Goal: Task Accomplishment & Management: Use online tool/utility

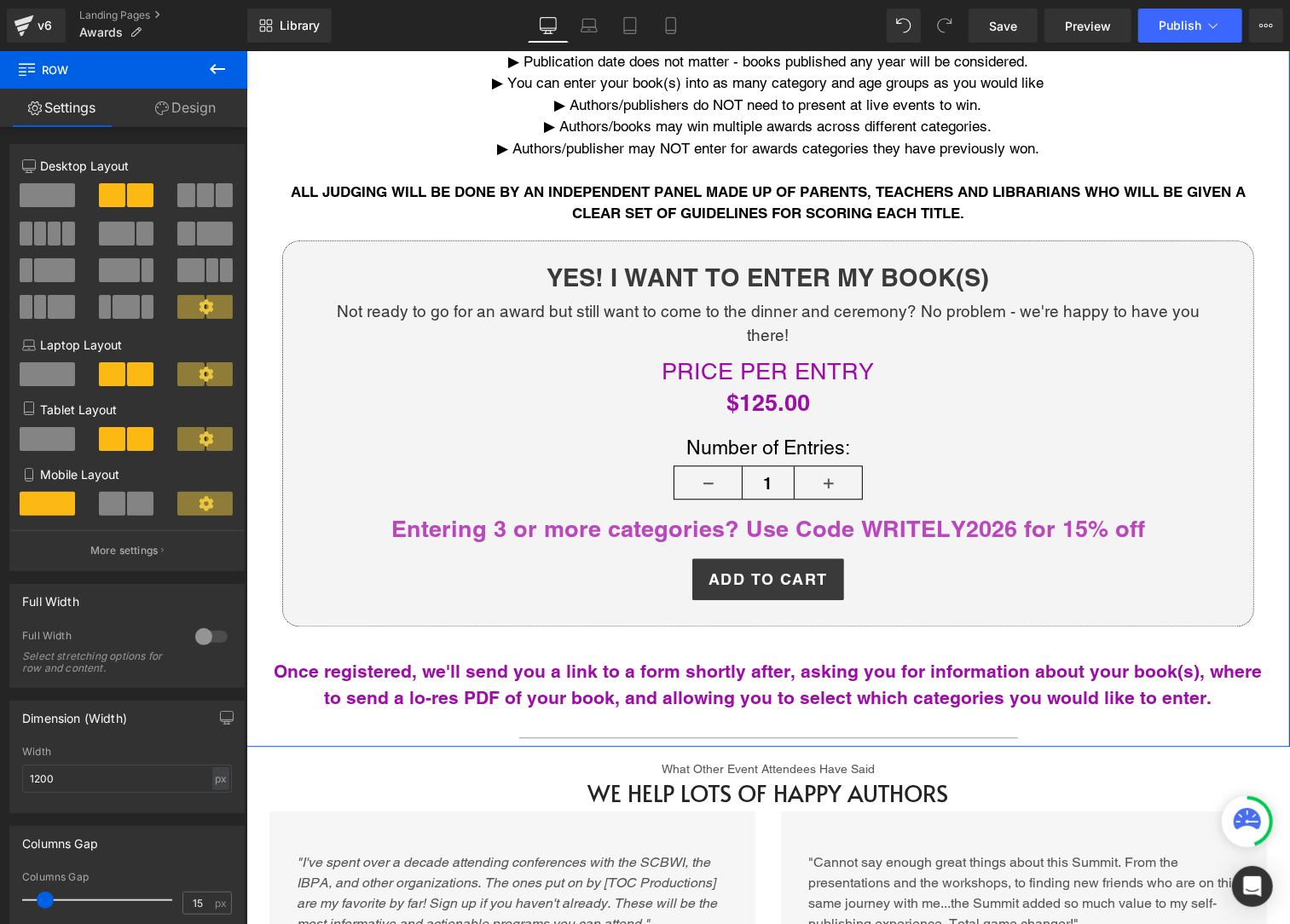
scroll to position [2375, 0]
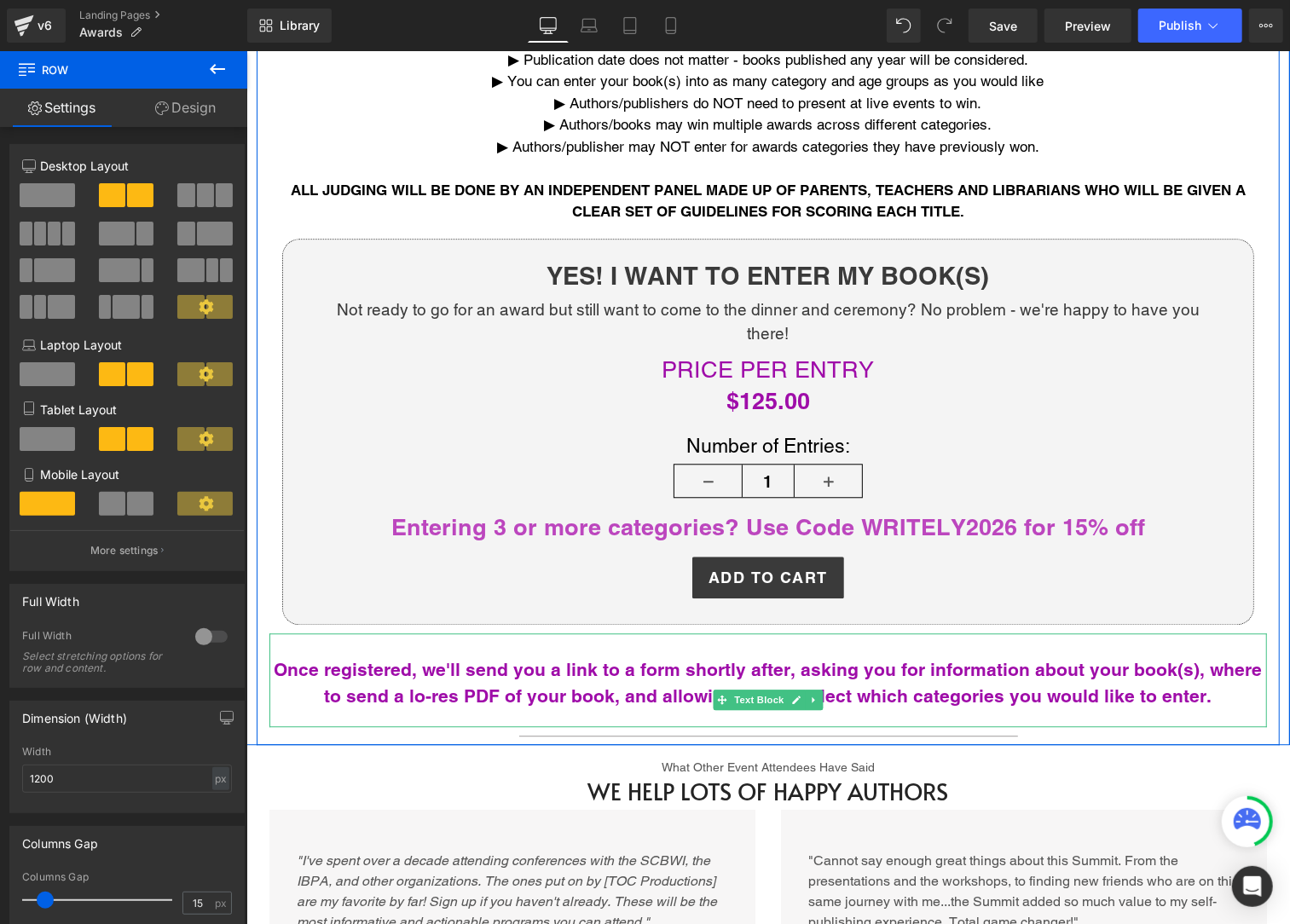
click at [600, 658] on b "Once registered, we'll send you a link to a form shortly after, asking you for …" at bounding box center [767, 682] width 988 height 49
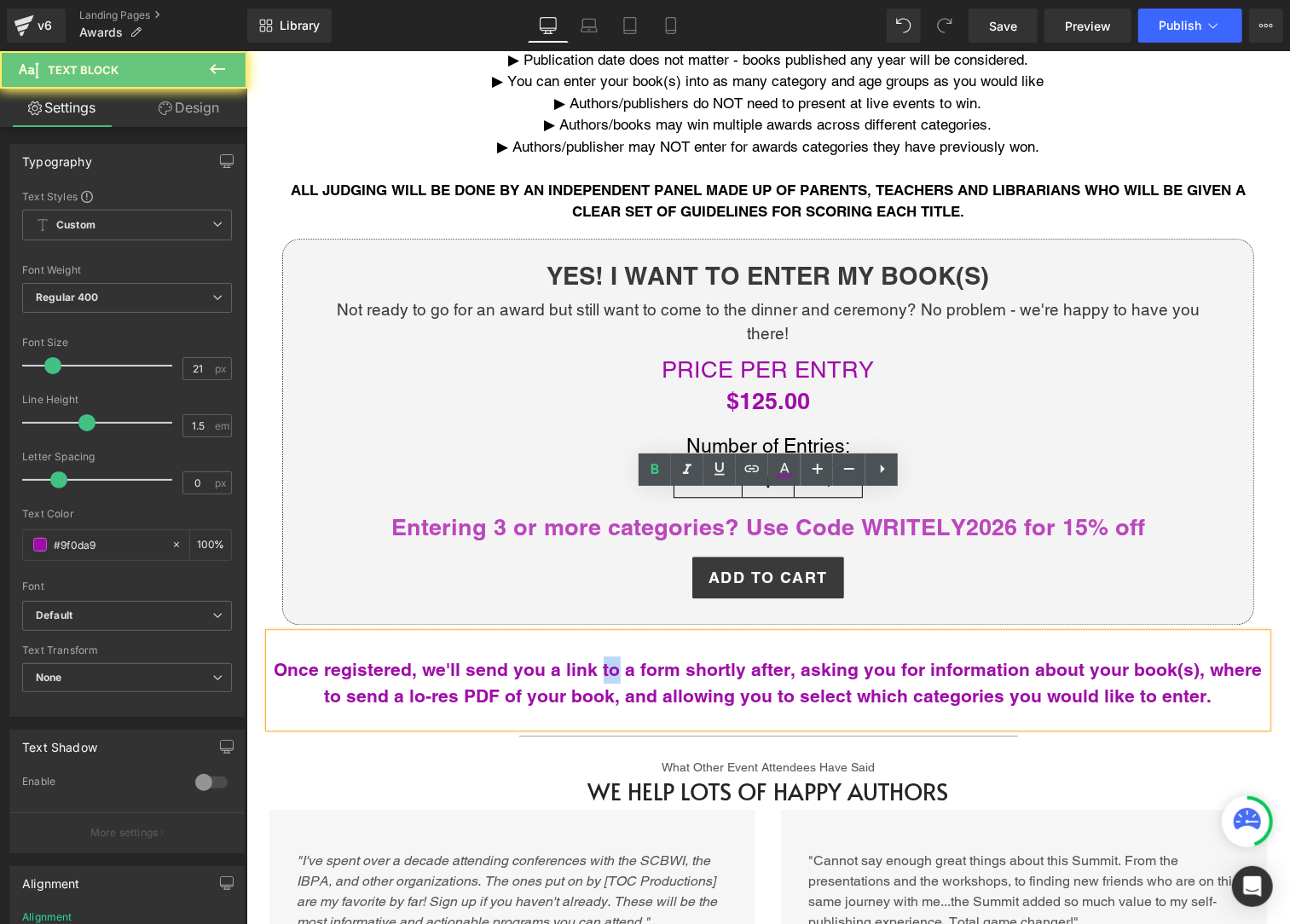
click at [600, 658] on b "Once registered, we'll send you a link to a form shortly after, asking you for …" at bounding box center [767, 682] width 988 height 49
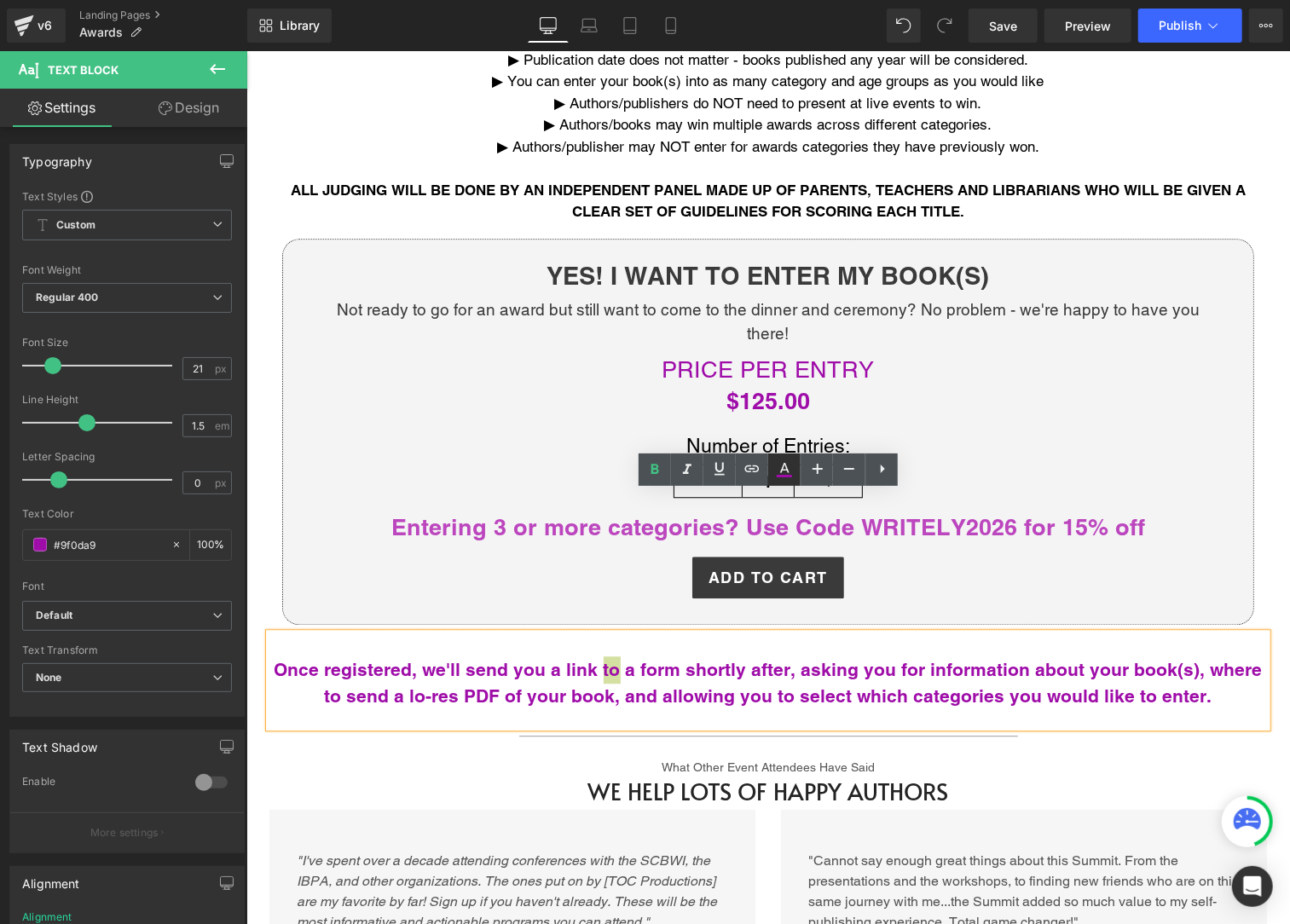
click at [785, 467] on icon at bounding box center [784, 469] width 20 height 20
type input "100"
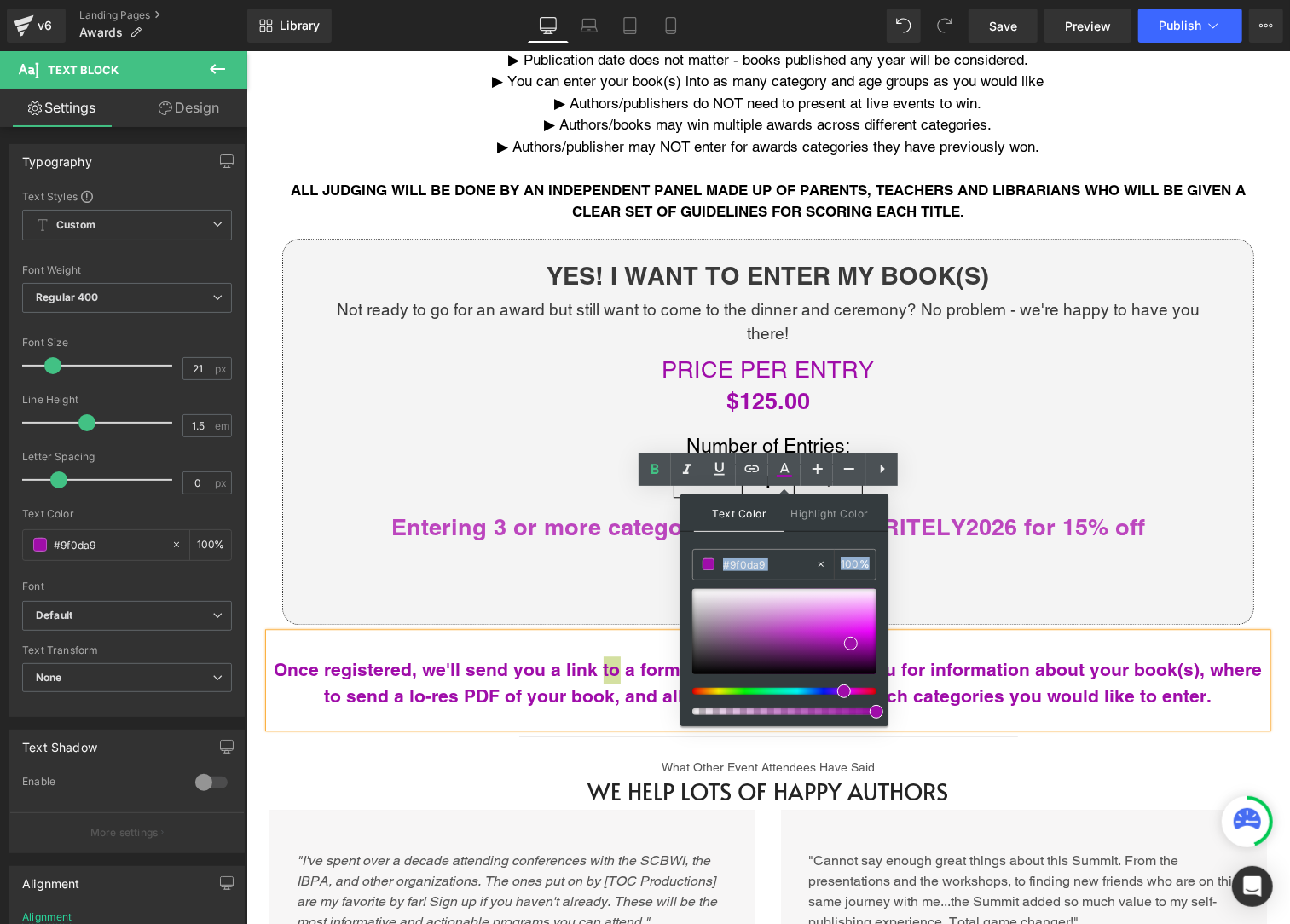
drag, startPoint x: 700, startPoint y: 693, endPoint x: 680, endPoint y: 695, distance: 20.1
click at [680, 695] on div "Text Color Highlight Color #9f0da9 #9f0da9 100 % transparent transparent 0 %" at bounding box center [784, 610] width 208 height 231
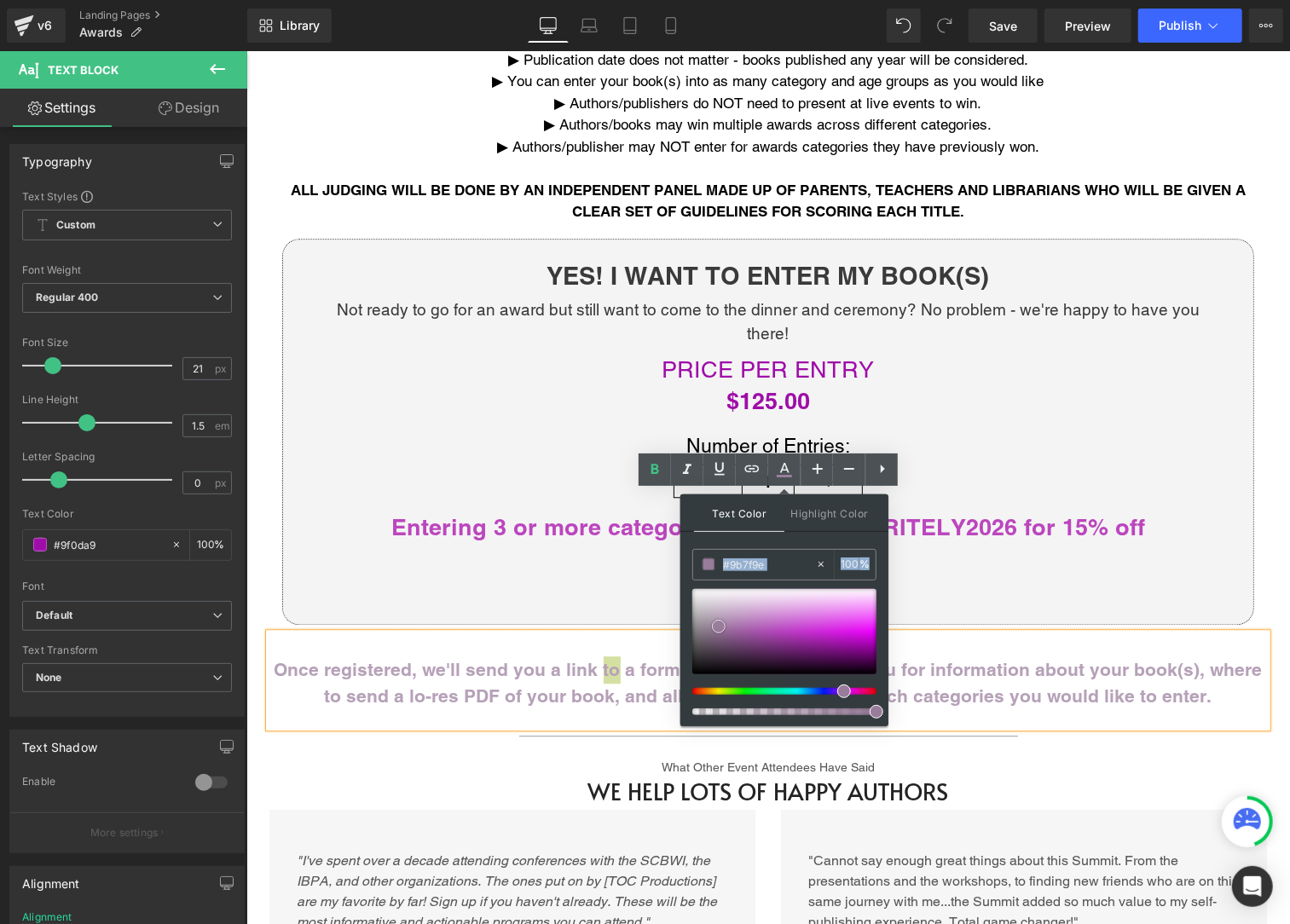
drag, startPoint x: 749, startPoint y: 614, endPoint x: 718, endPoint y: 626, distance: 33.2
click at [718, 626] on div at bounding box center [785, 631] width 184 height 85
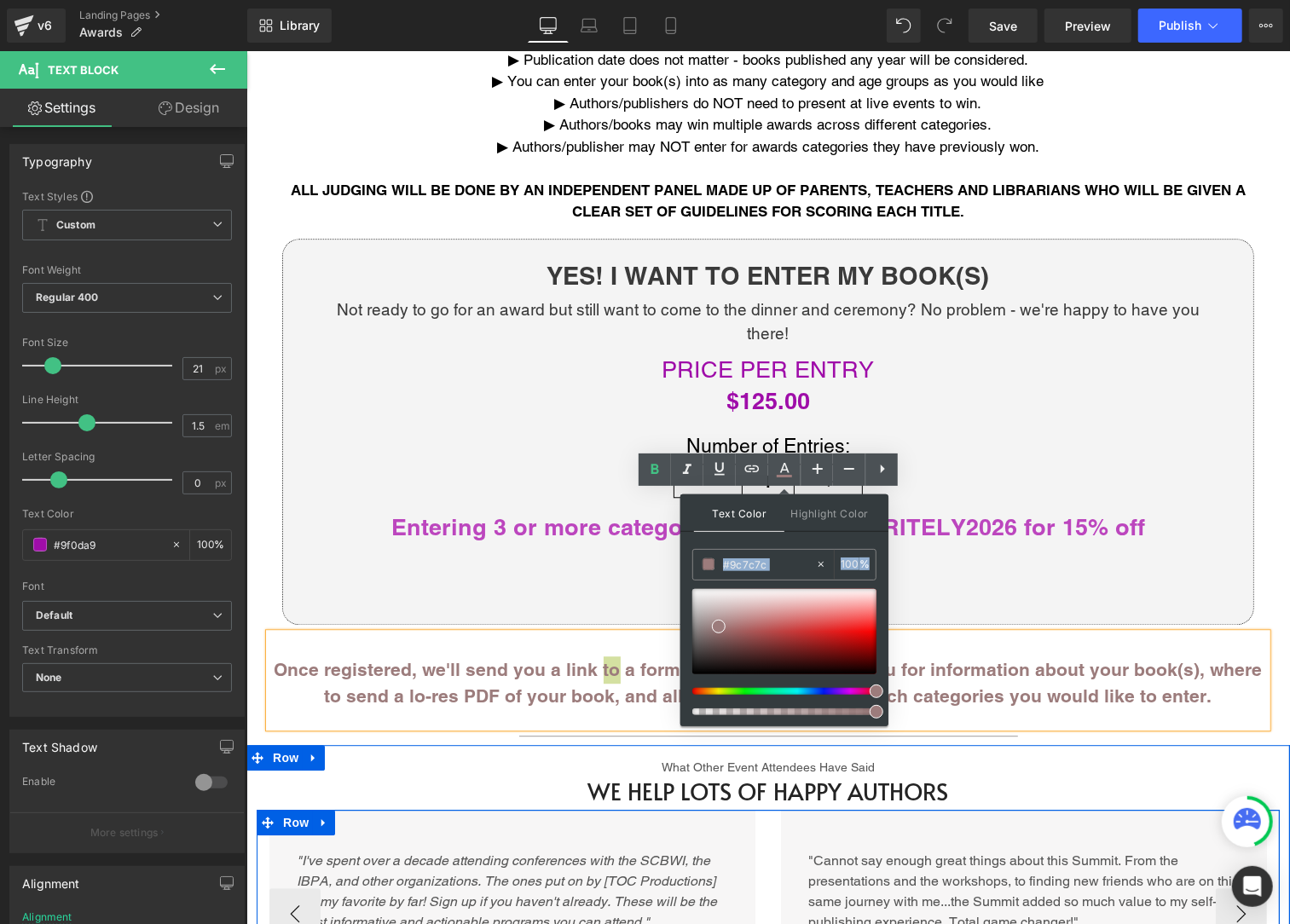
drag, startPoint x: 1093, startPoint y: 741, endPoint x: 932, endPoint y: 673, distance: 174.8
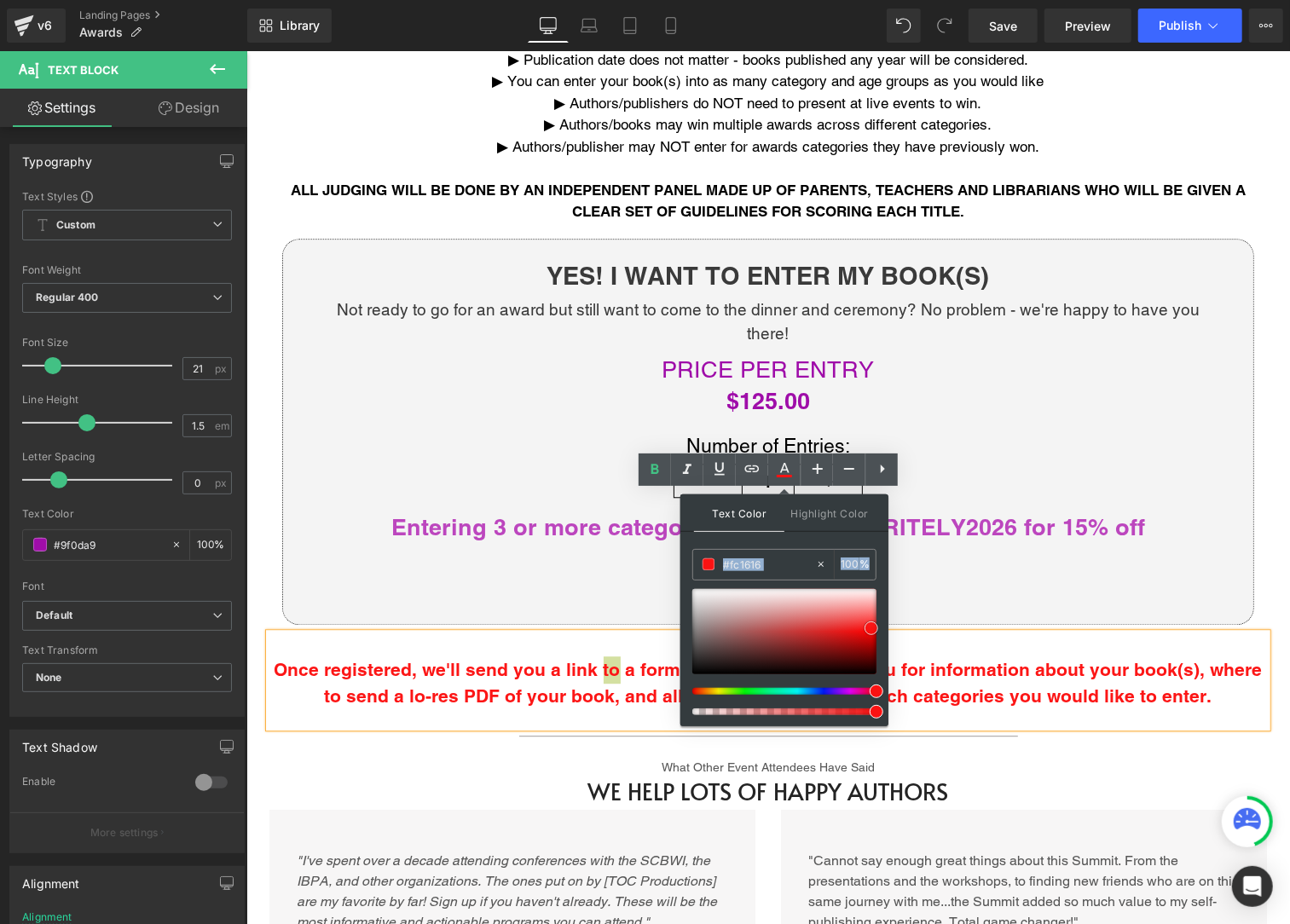
type input "#ff1414"
drag, startPoint x: 868, startPoint y: 627, endPoint x: 882, endPoint y: 626, distance: 14.0
click at [877, 626] on div at bounding box center [785, 631] width 184 height 85
click at [986, 633] on div "Once registered, we'll send you a link to a form shortly after, asking you for …" at bounding box center [767, 680] width 998 height 94
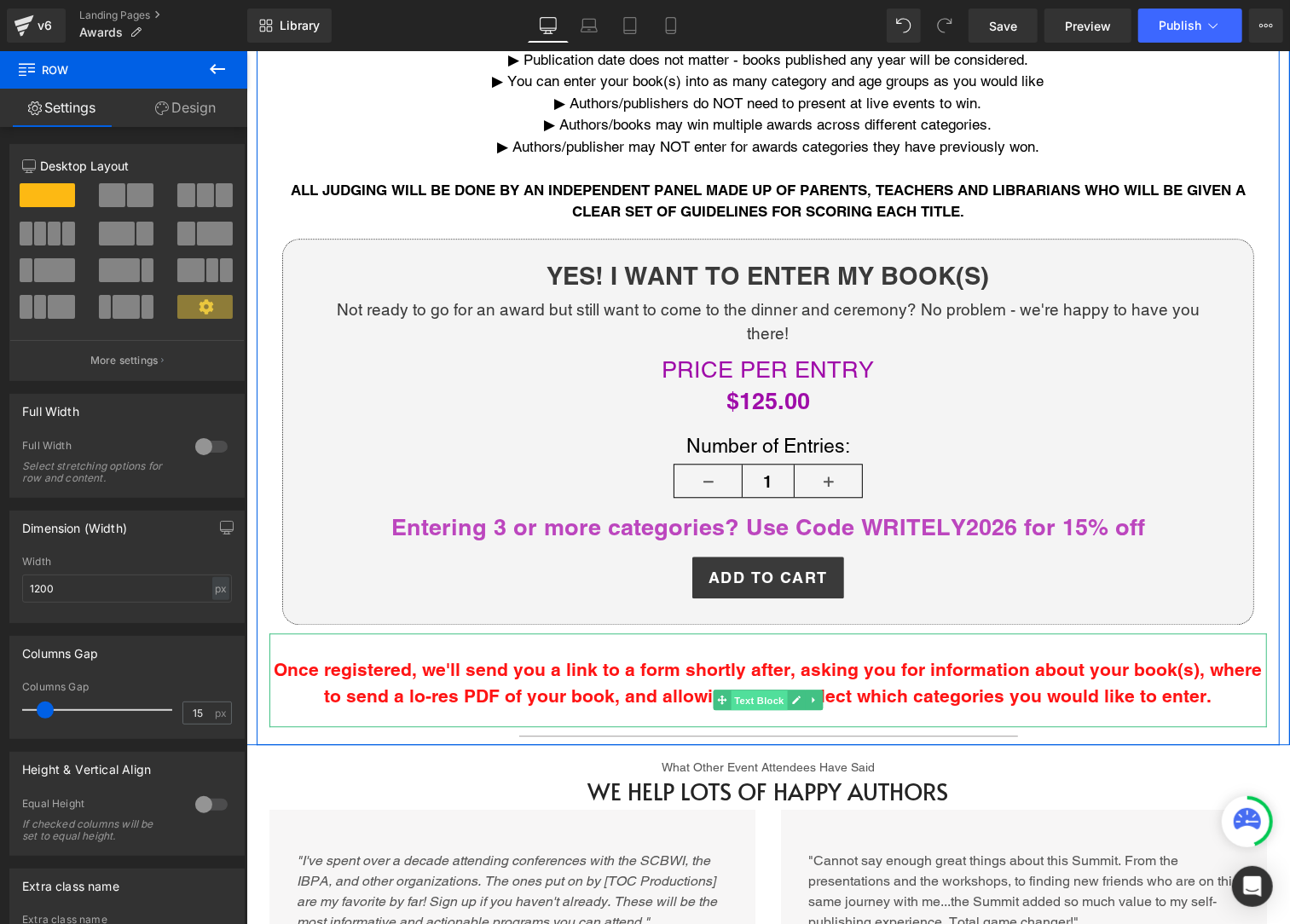
click at [750, 690] on span "Text Block" at bounding box center [758, 699] width 57 height 20
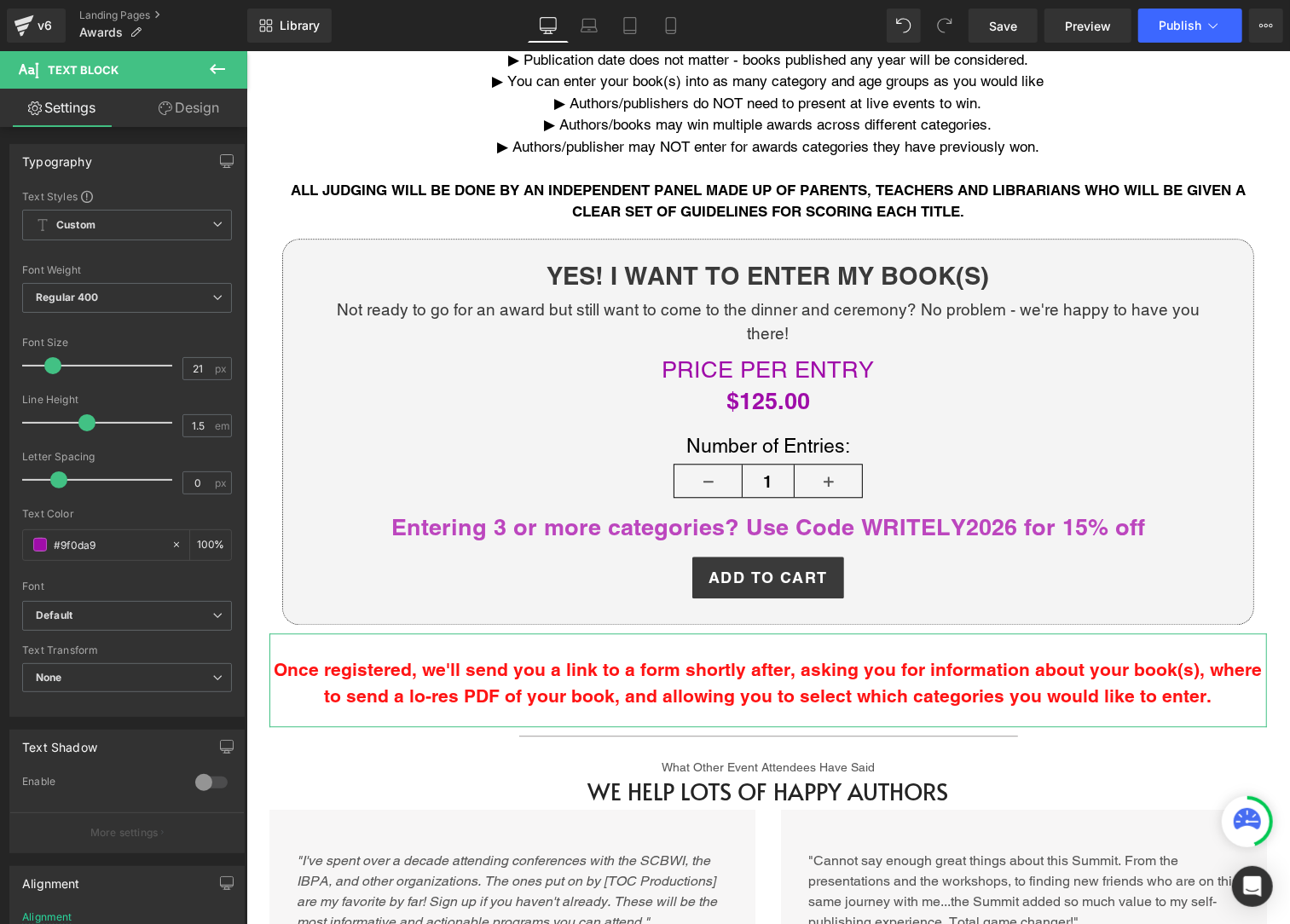
click at [201, 112] on link "Design" at bounding box center [188, 108] width 124 height 38
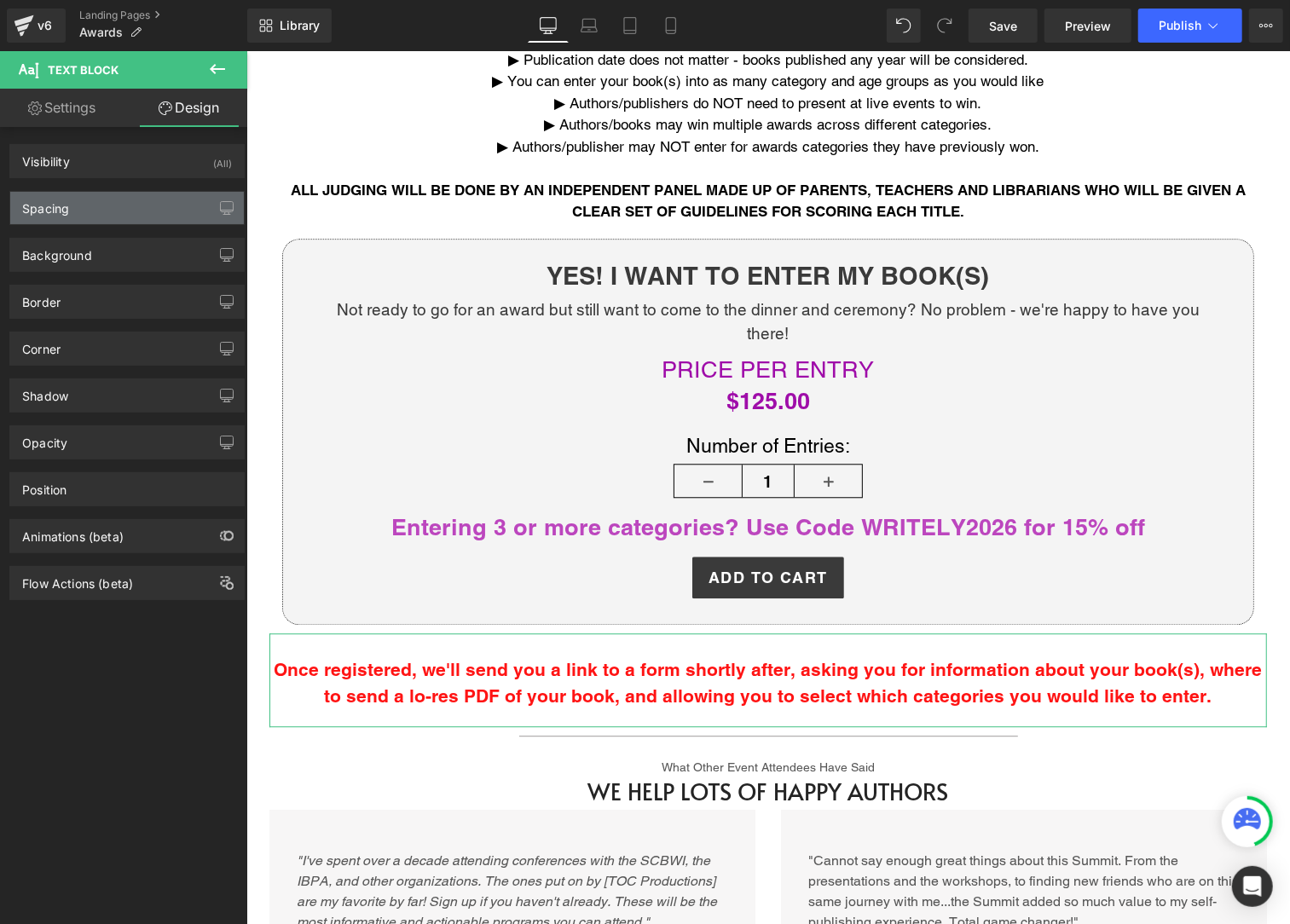
click at [96, 209] on div "Spacing" at bounding box center [127, 208] width 233 height 33
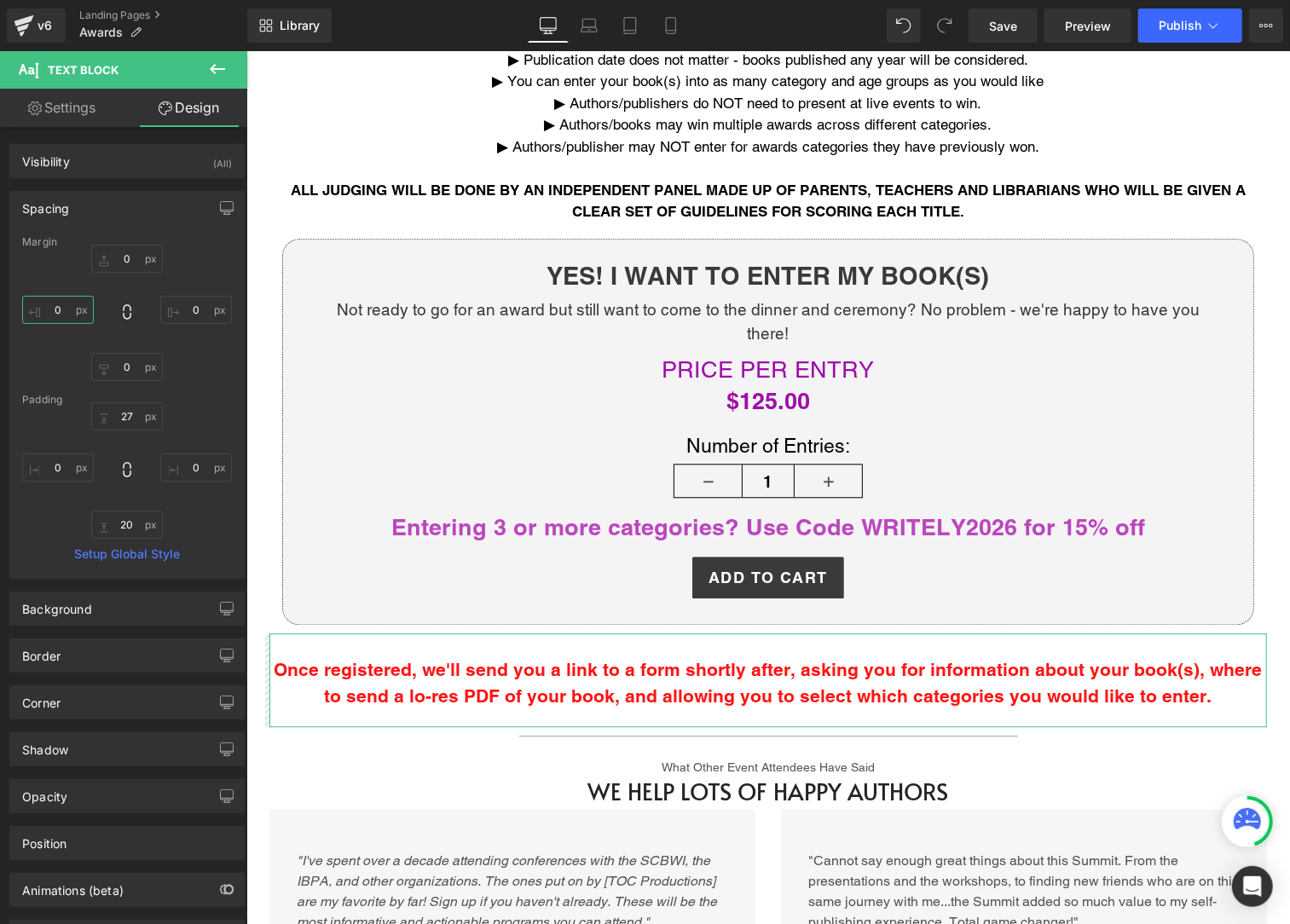
click at [58, 308] on input "0" at bounding box center [58, 309] width 72 height 28
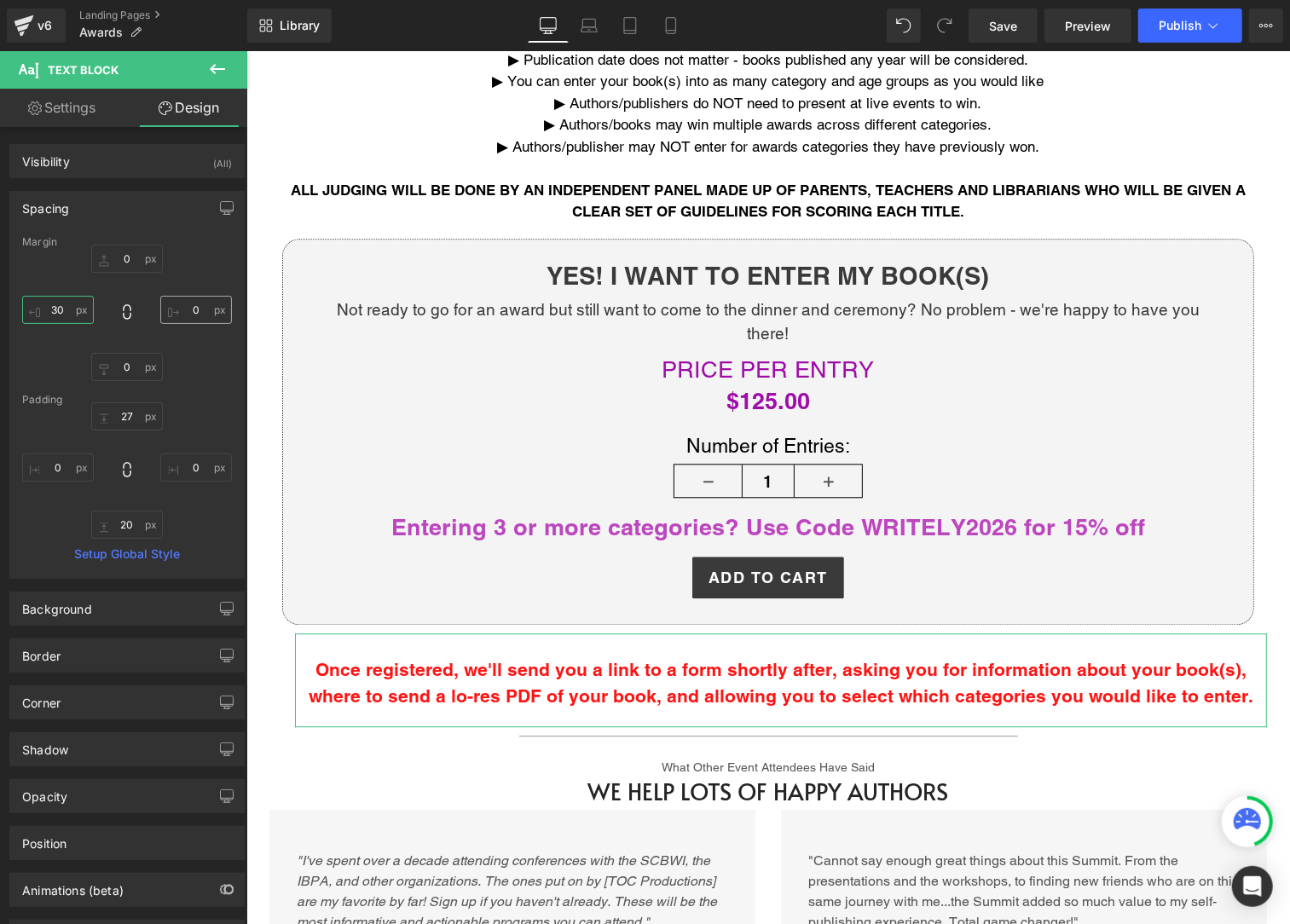
type input "30"
click at [182, 307] on input "0" at bounding box center [196, 309] width 72 height 28
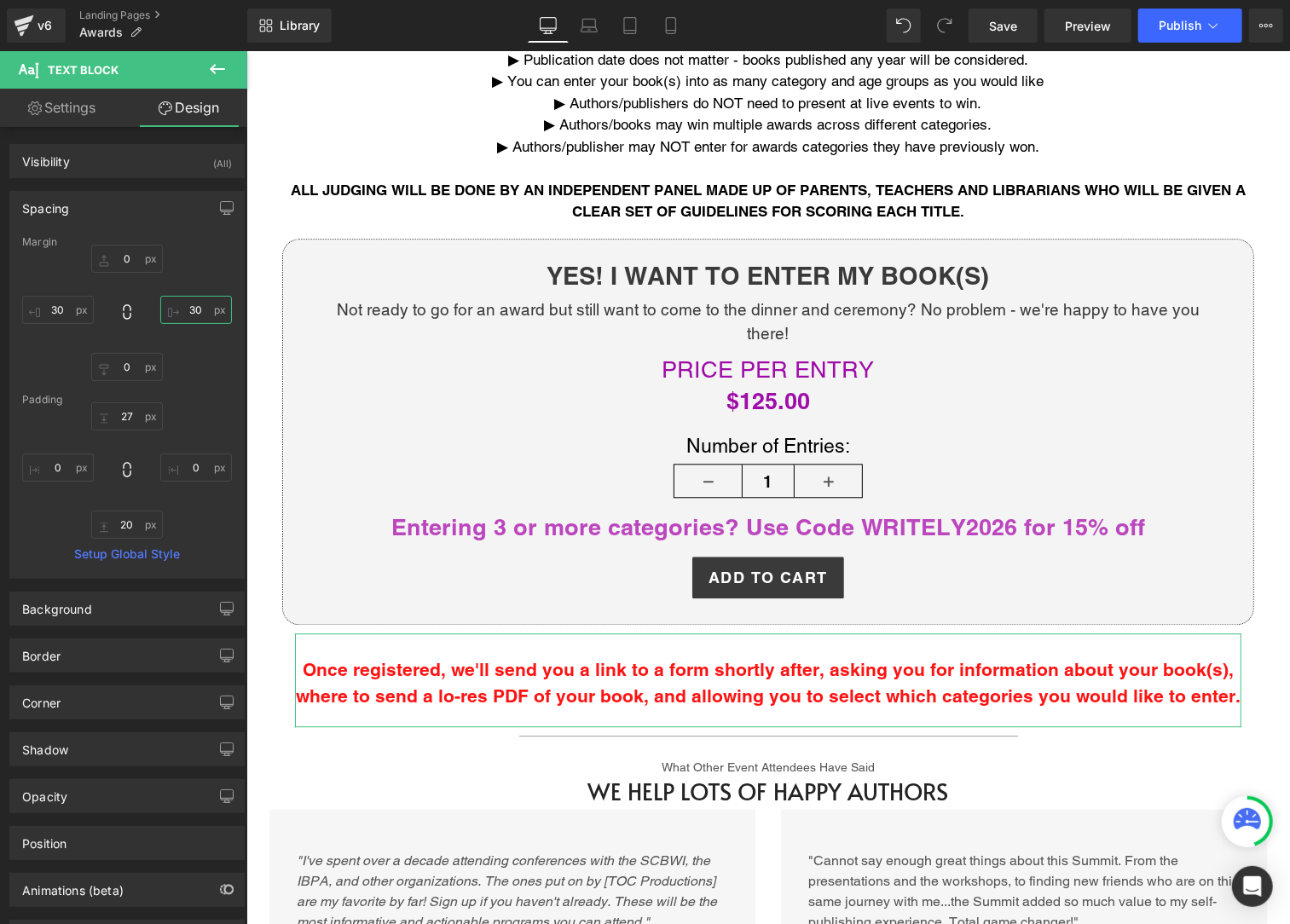
type input "30"
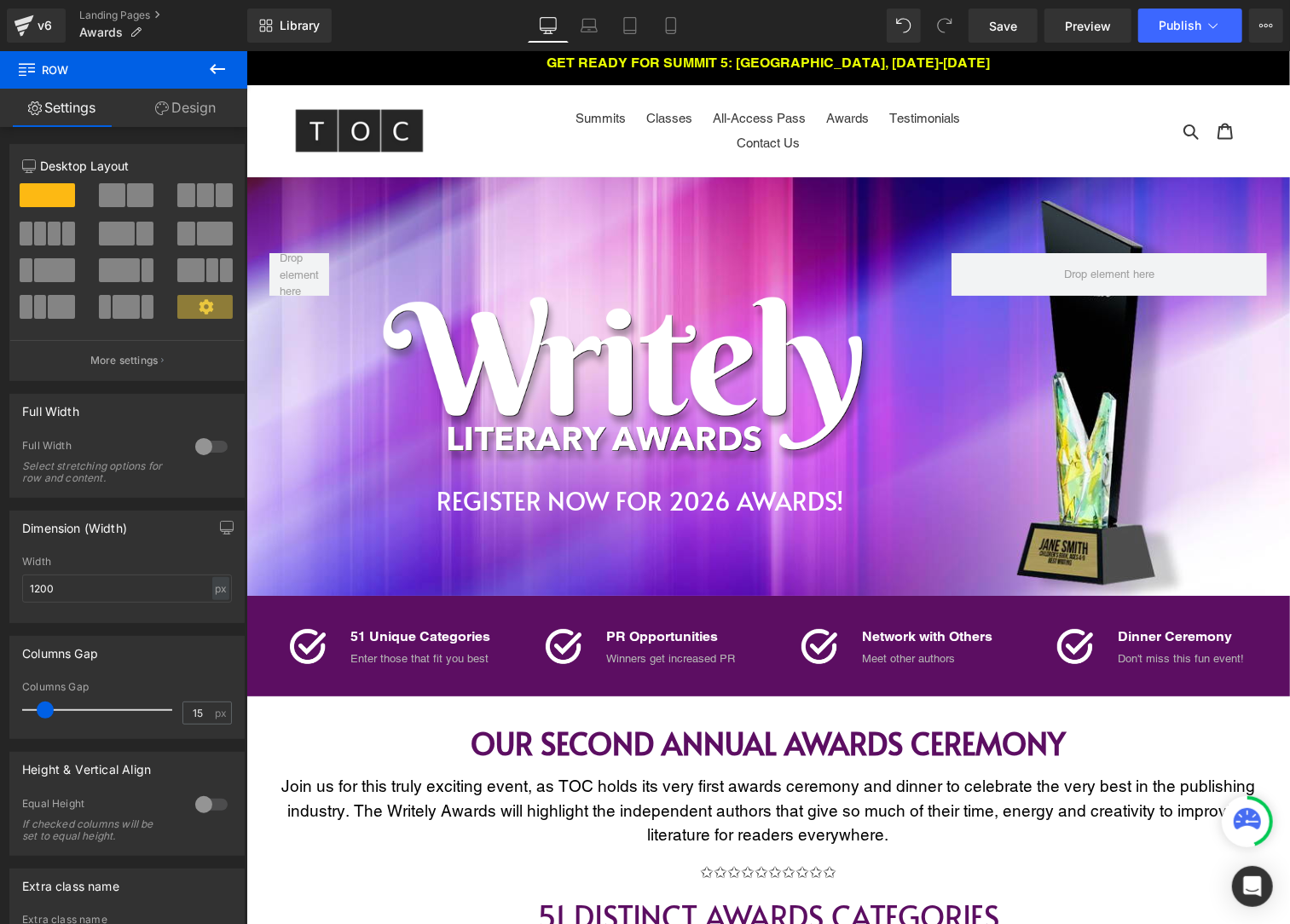
scroll to position [0, 0]
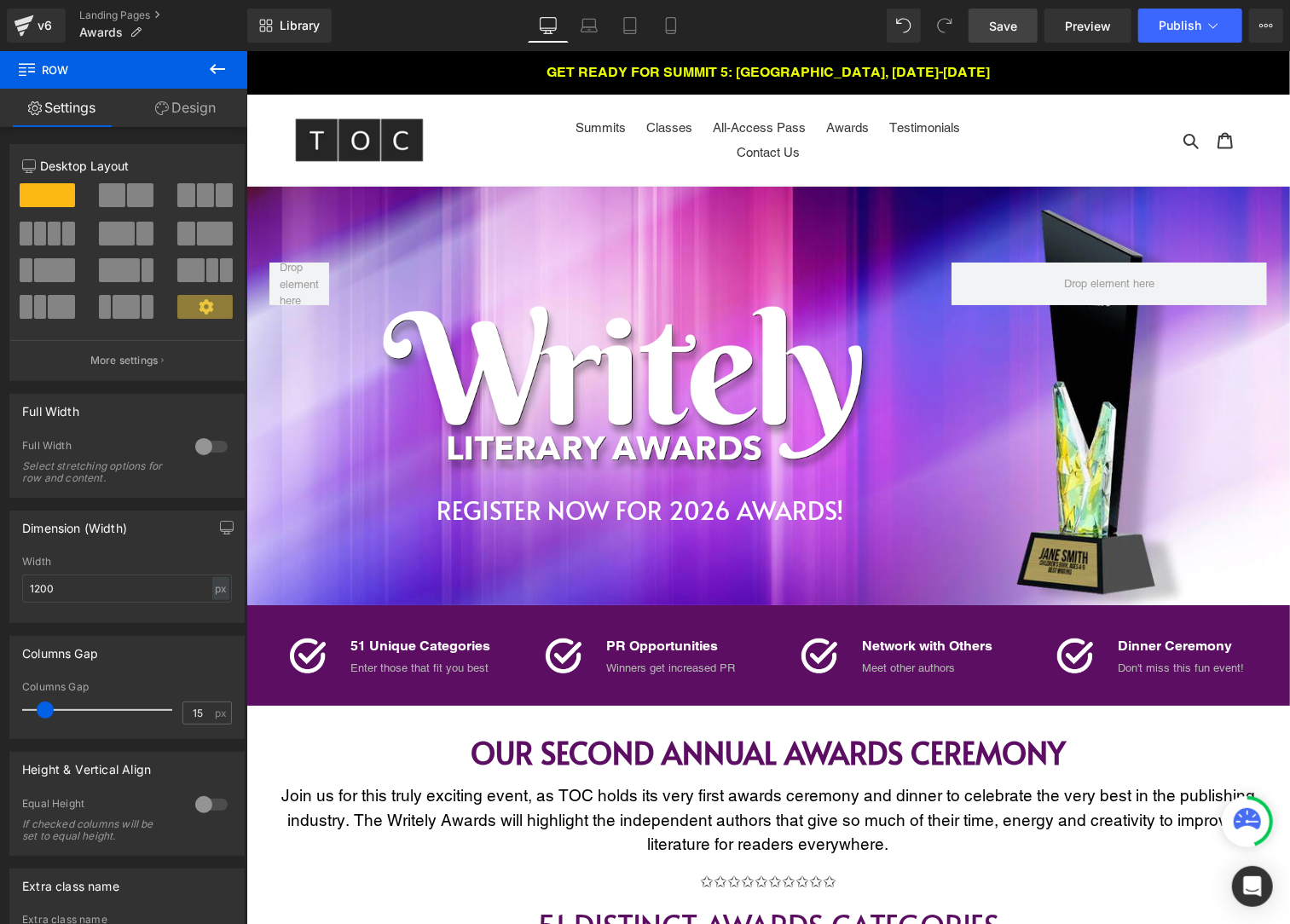
click at [1003, 25] on span "Save" at bounding box center [1003, 26] width 28 height 18
click at [1191, 26] on span "Publish" at bounding box center [1180, 26] width 42 height 13
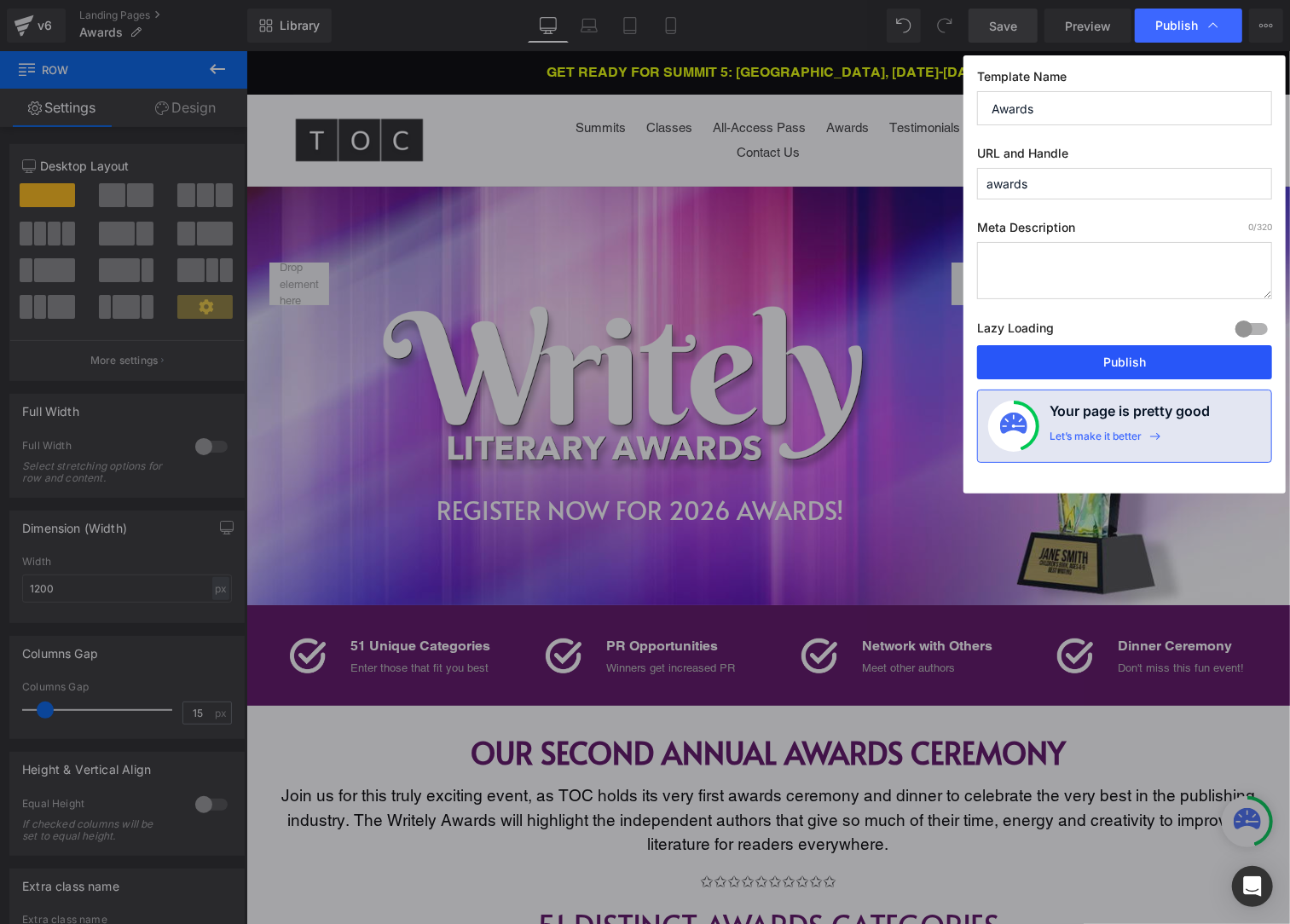
click at [1106, 353] on button "Publish" at bounding box center [1124, 363] width 295 height 35
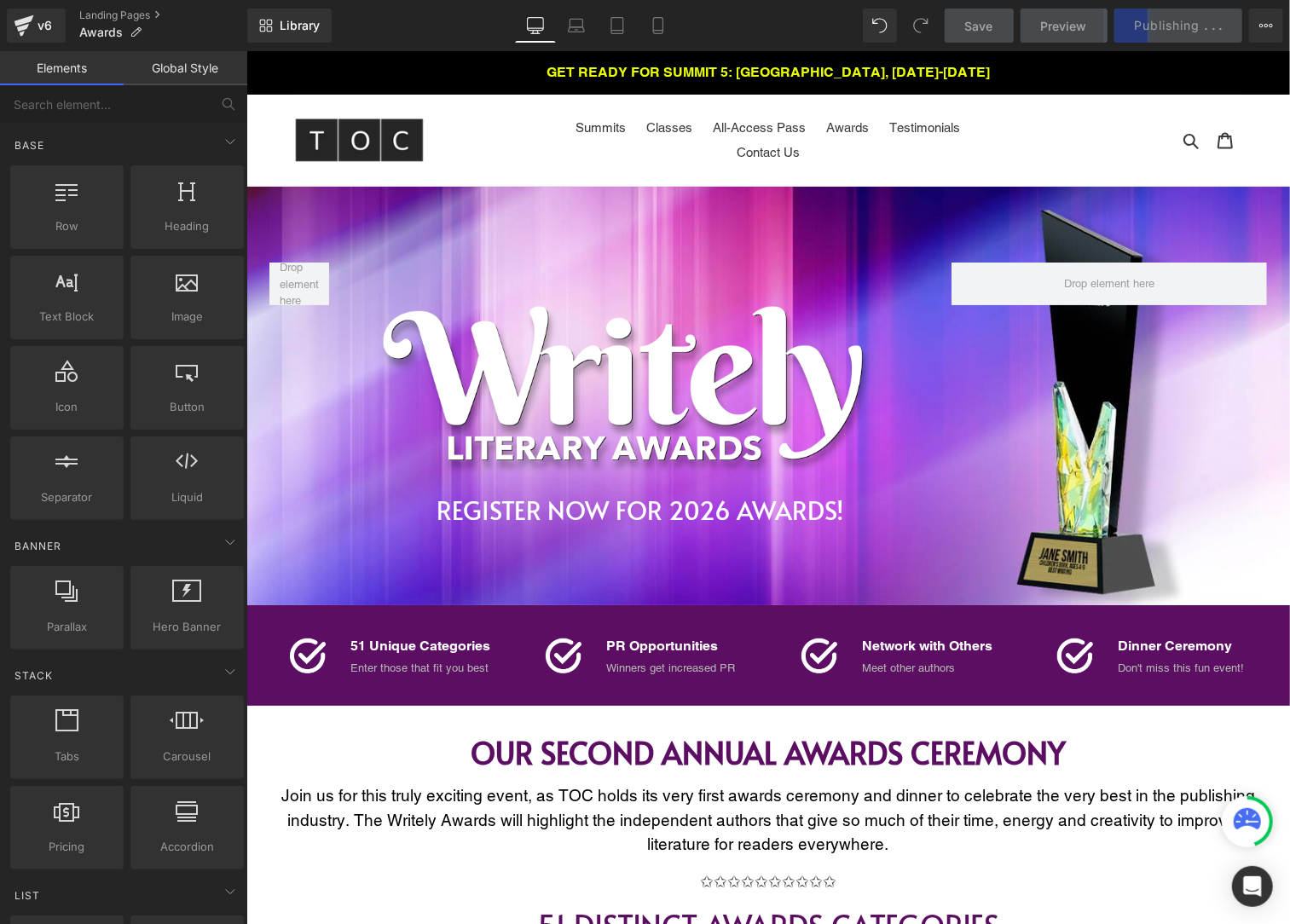
click at [770, 77] on p "GET READY FOR SUMMIT 5: [GEOGRAPHIC_DATA], [DATE]-[DATE]" at bounding box center [767, 71] width 1040 height 39
click at [776, 72] on p "GET READY FOR SUMMIT 5: [GEOGRAPHIC_DATA], [DATE]-[DATE]" at bounding box center [767, 71] width 1040 height 39
click at [773, 69] on p "GET READY FOR SUMMIT 5: [GEOGRAPHIC_DATA], [DATE]-[DATE]" at bounding box center [767, 71] width 1040 height 39
click at [776, 70] on p "GET READY FOR SUMMIT 5: [GEOGRAPHIC_DATA], [DATE]-[DATE]" at bounding box center [767, 71] width 1040 height 39
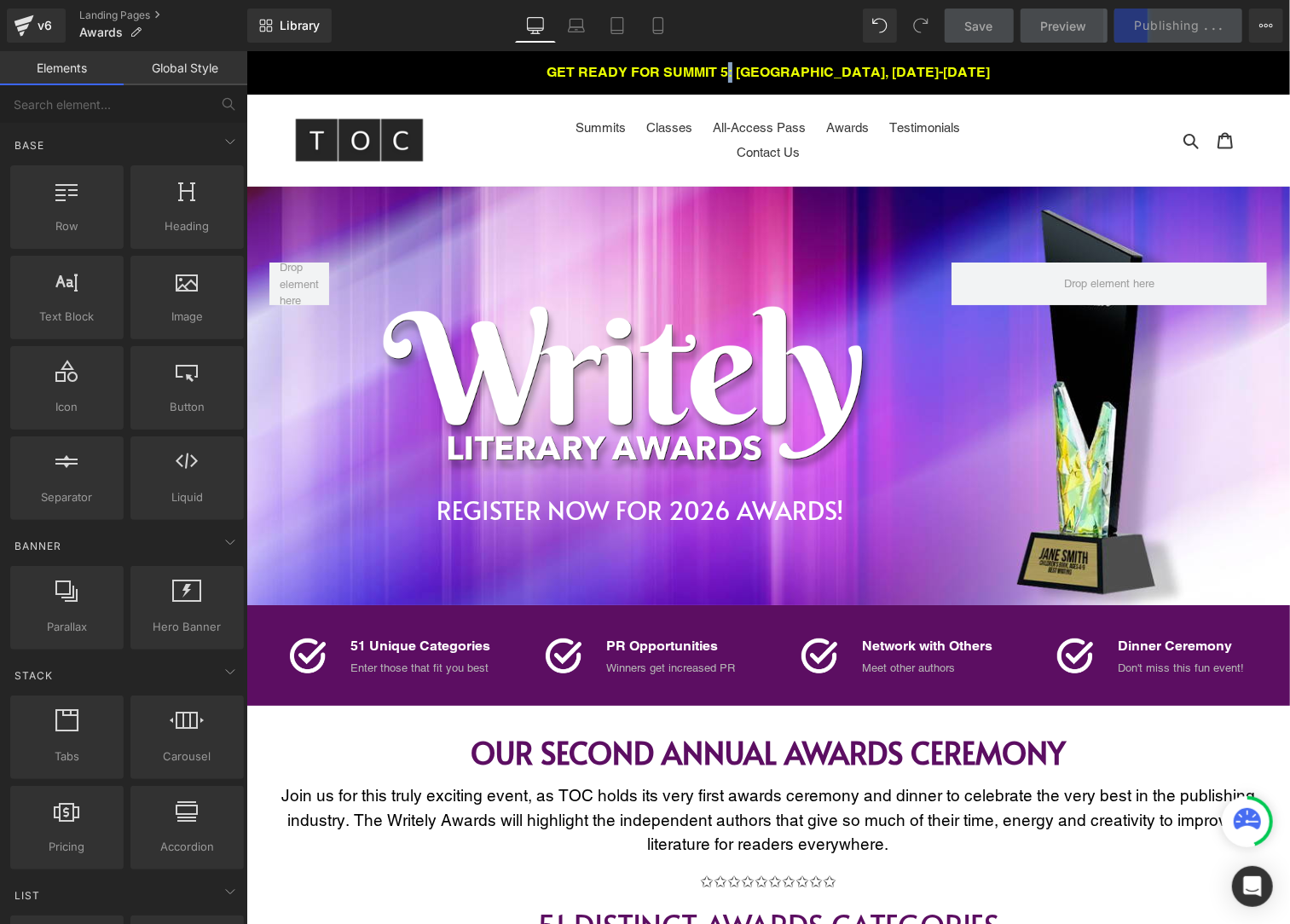
click at [776, 70] on p "GET READY FOR SUMMIT 5: [GEOGRAPHIC_DATA], [DATE]-[DATE]" at bounding box center [767, 71] width 1040 height 39
click at [755, 76] on p "GET READY FOR SUMMIT 5: [GEOGRAPHIC_DATA], [DATE]-[DATE]" at bounding box center [767, 71] width 1040 height 39
click at [751, 95] on nav "Summits Classes All-Access Pass Awards Testimonials Contact Us" at bounding box center [767, 139] width 475 height 91
click at [1192, 27] on span "Publish" at bounding box center [1180, 26] width 42 height 13
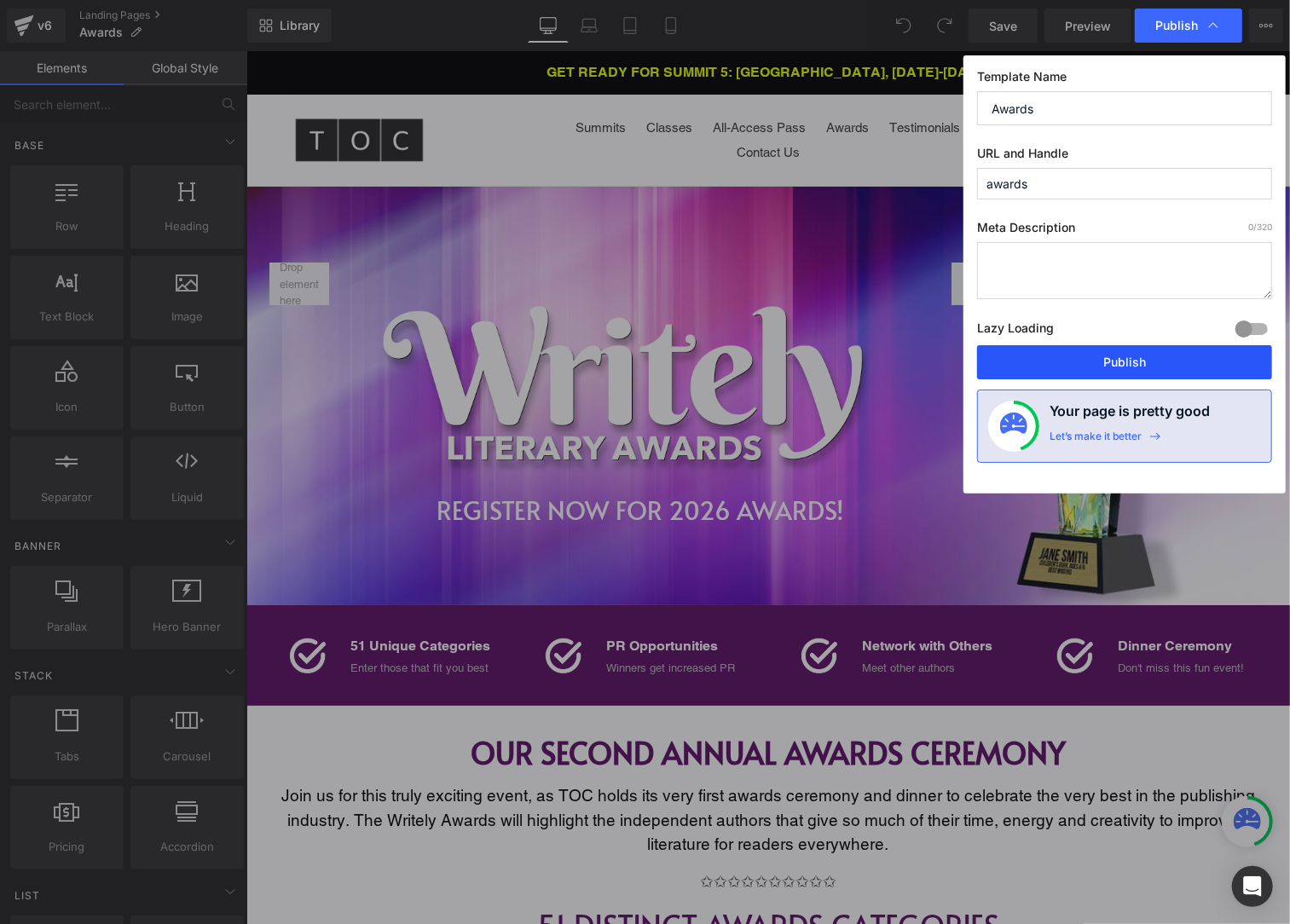
drag, startPoint x: 1160, startPoint y: 364, endPoint x: 913, endPoint y: 312, distance: 252.4
click at [1160, 364] on button "Publish" at bounding box center [1124, 363] width 295 height 35
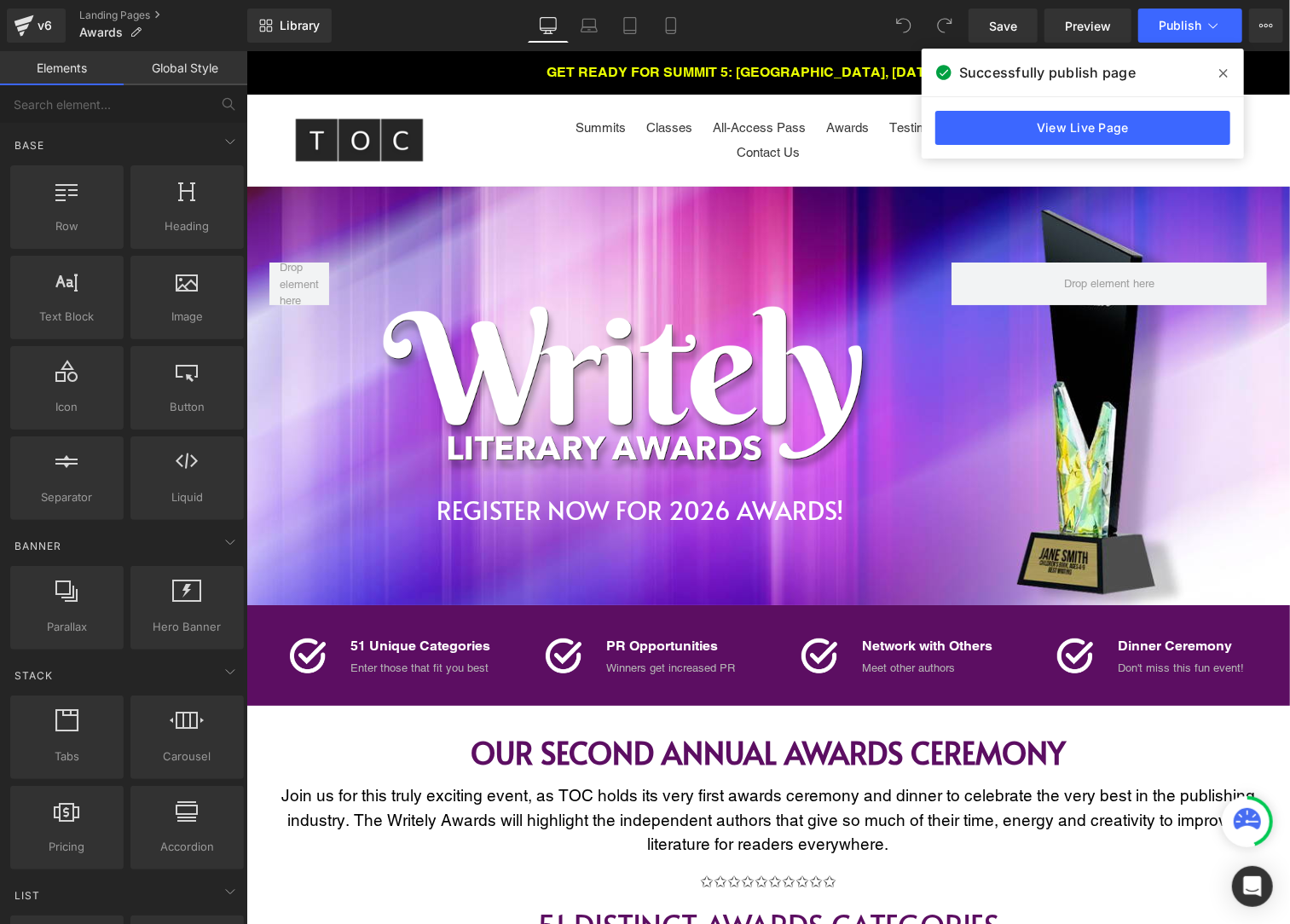
click at [1218, 72] on span at bounding box center [1224, 73] width 27 height 27
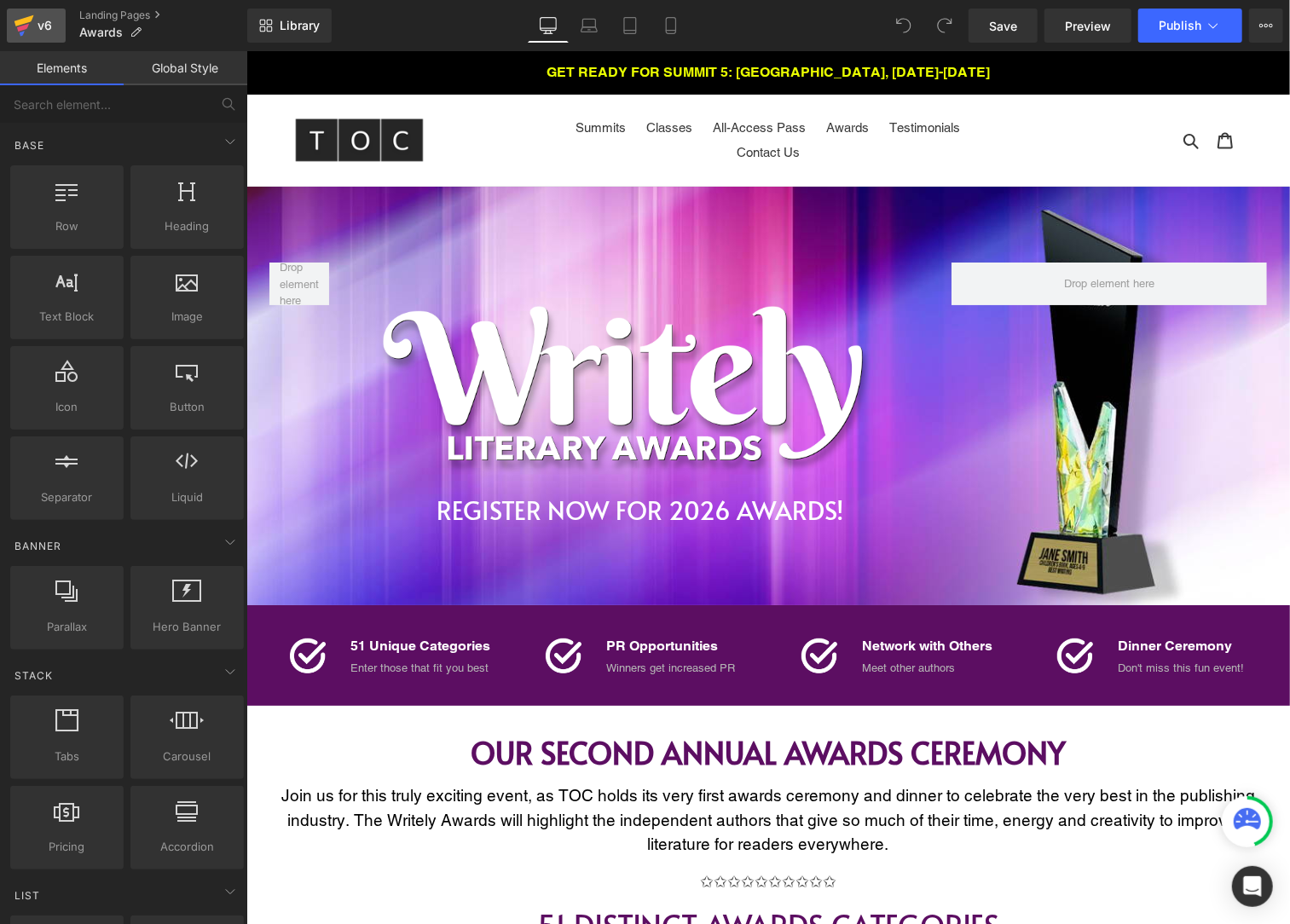
click at [35, 21] on div "v6" at bounding box center [45, 25] width 21 height 22
